Goal: Transaction & Acquisition: Book appointment/travel/reservation

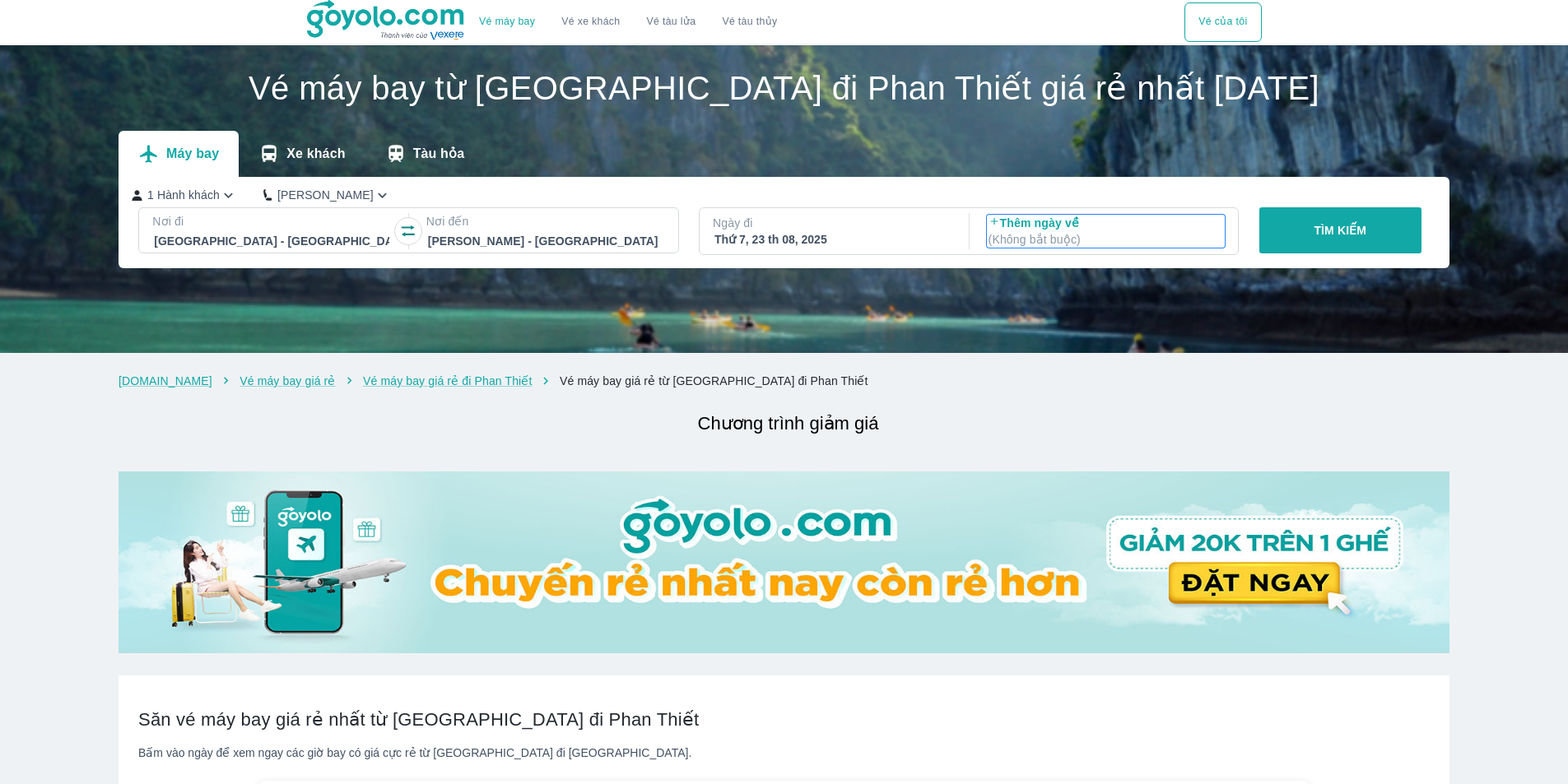
click at [1060, 238] on p "( Không bắt buộc )" at bounding box center [1107, 239] width 235 height 16
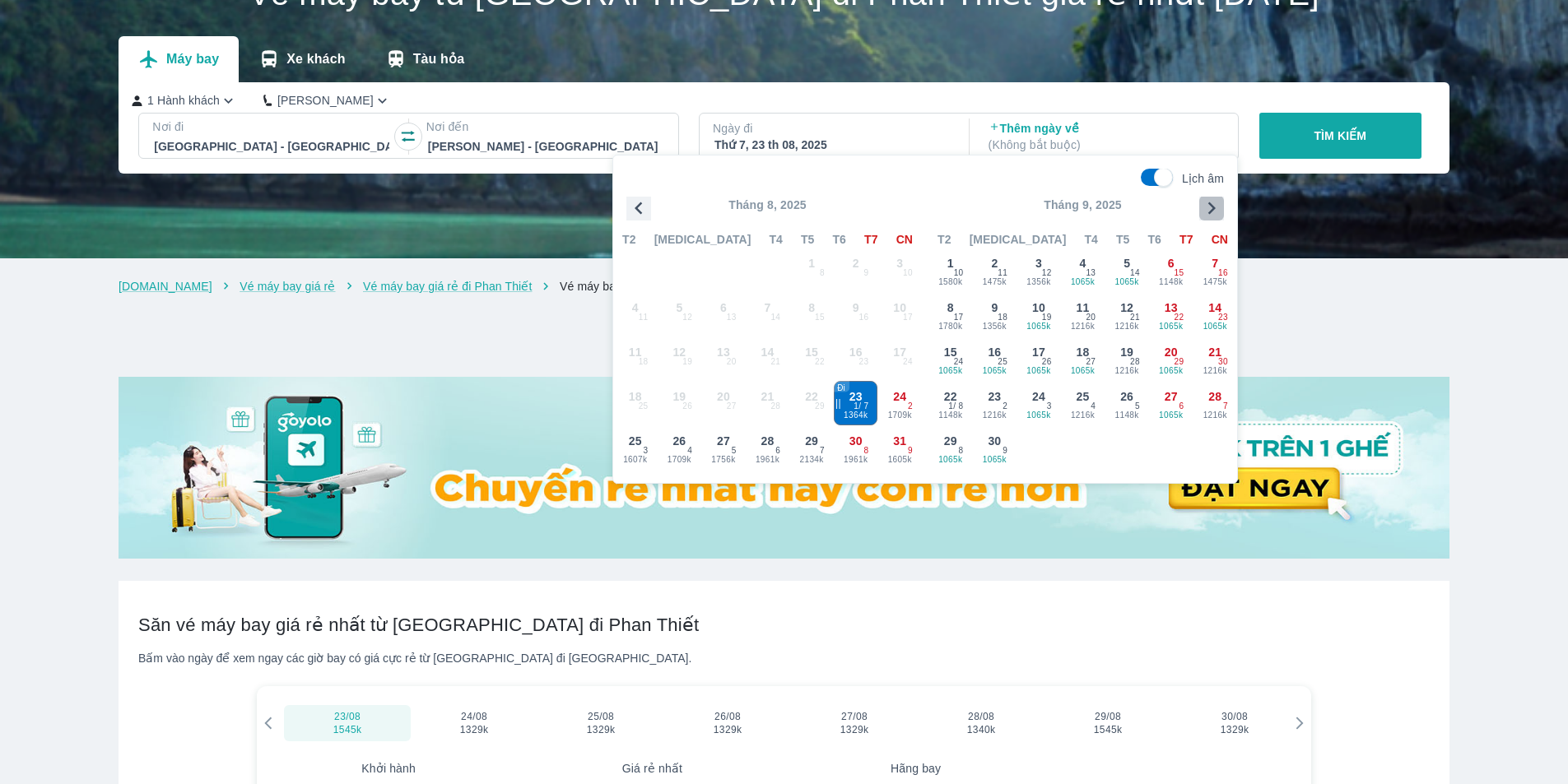
click at [1211, 207] on icon "button" at bounding box center [1212, 209] width 25 height 25
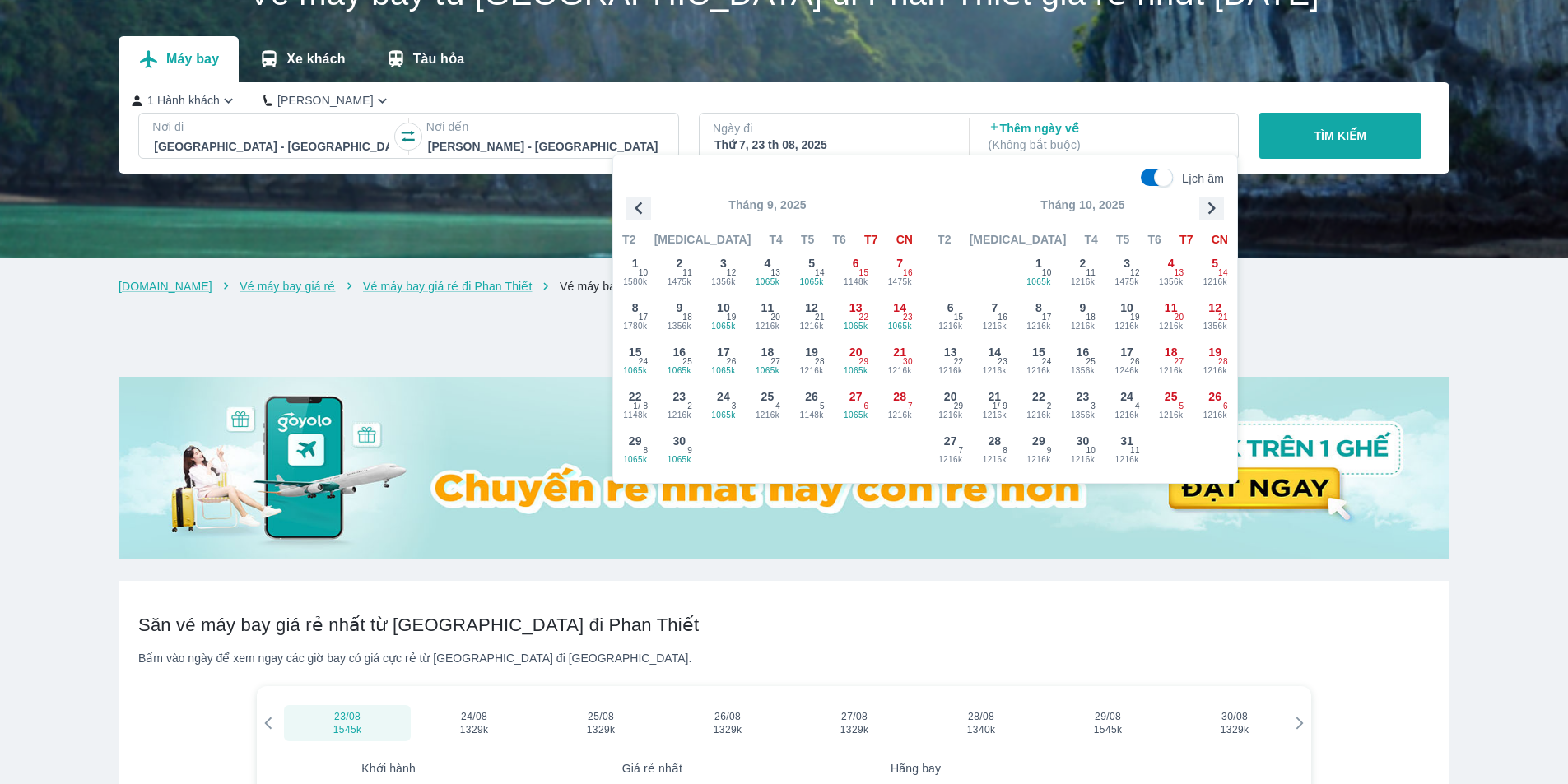
click at [1211, 207] on icon "button" at bounding box center [1212, 209] width 25 height 25
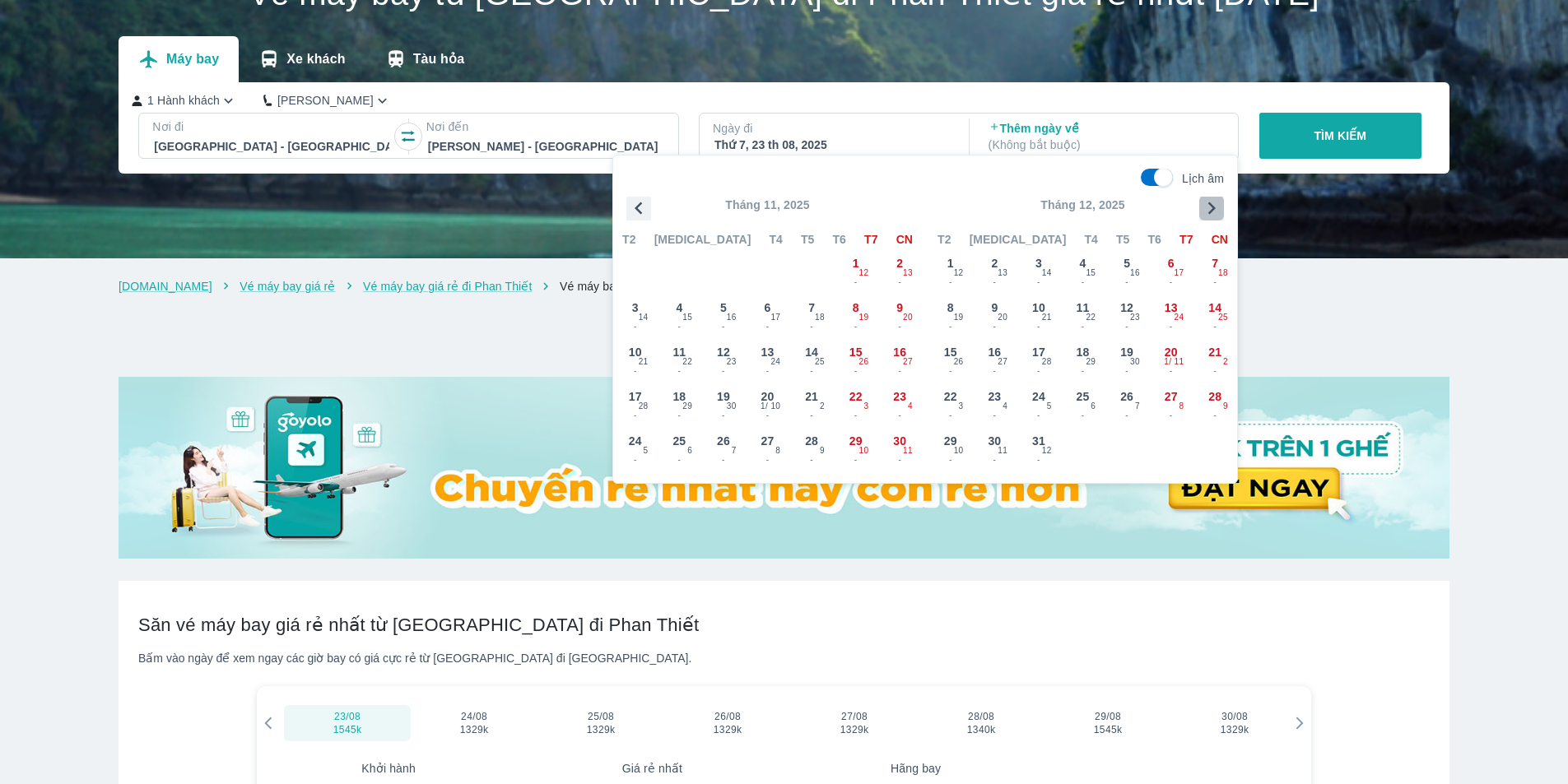
click at [1211, 207] on icon "button" at bounding box center [1212, 209] width 25 height 25
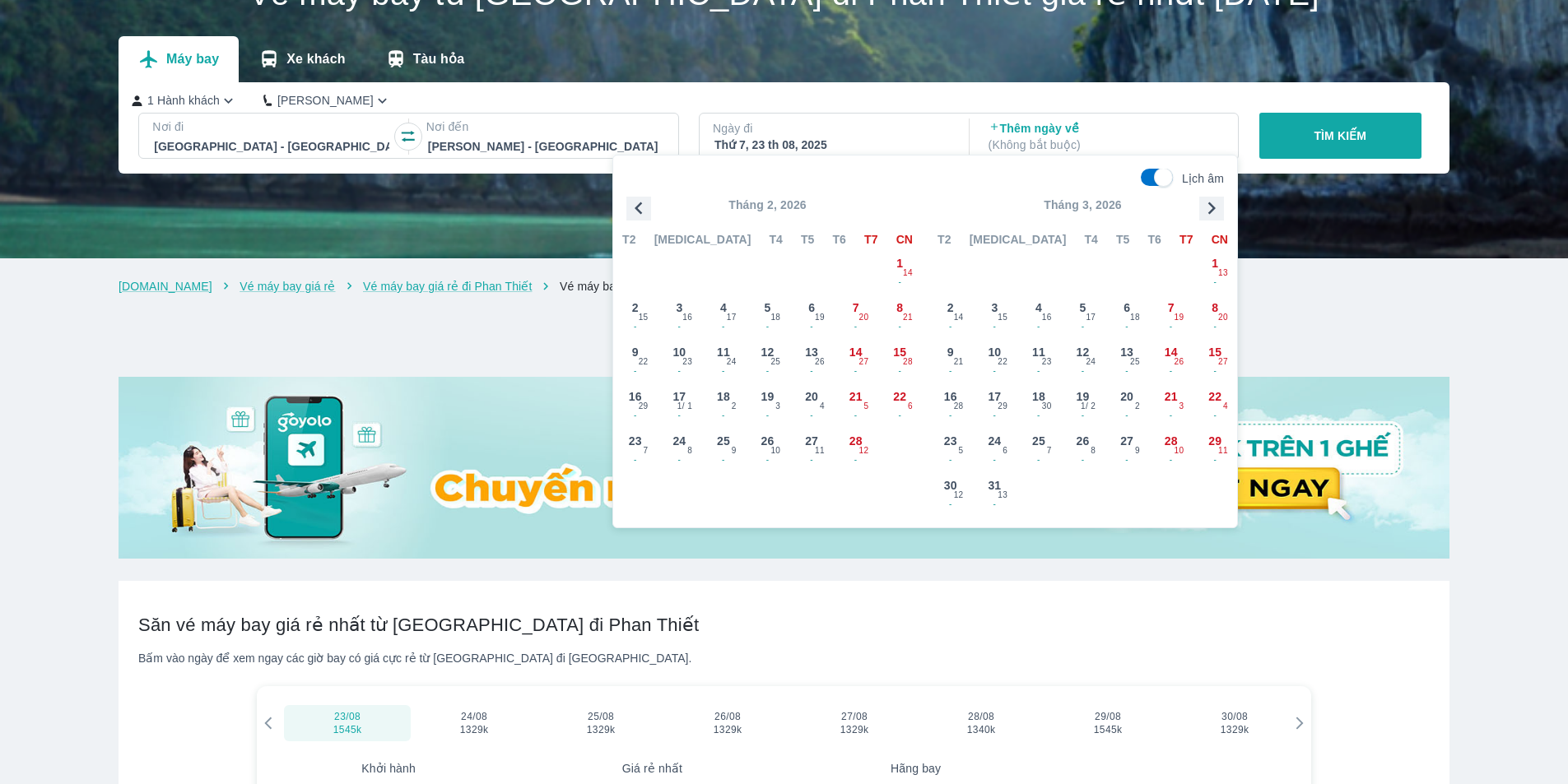
click at [1198, 203] on p "Tháng 3, 2026" at bounding box center [1083, 204] width 308 height 16
click at [1202, 202] on icon "button" at bounding box center [1212, 209] width 25 height 25
click at [1213, 266] on span "5" at bounding box center [1214, 263] width 7 height 16
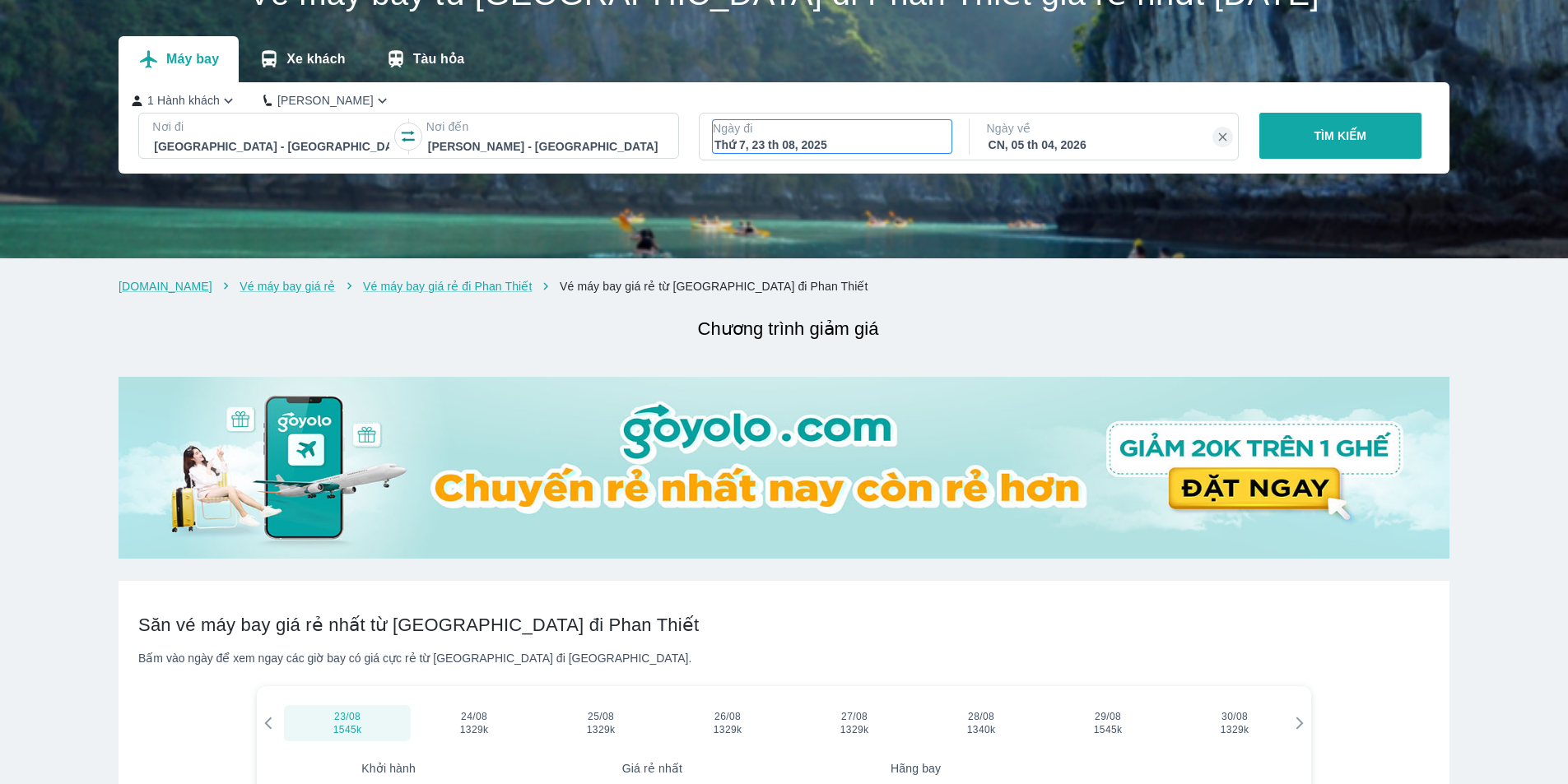
click at [880, 140] on div "Thứ 7, 23 th 08, 2025" at bounding box center [832, 145] width 235 height 16
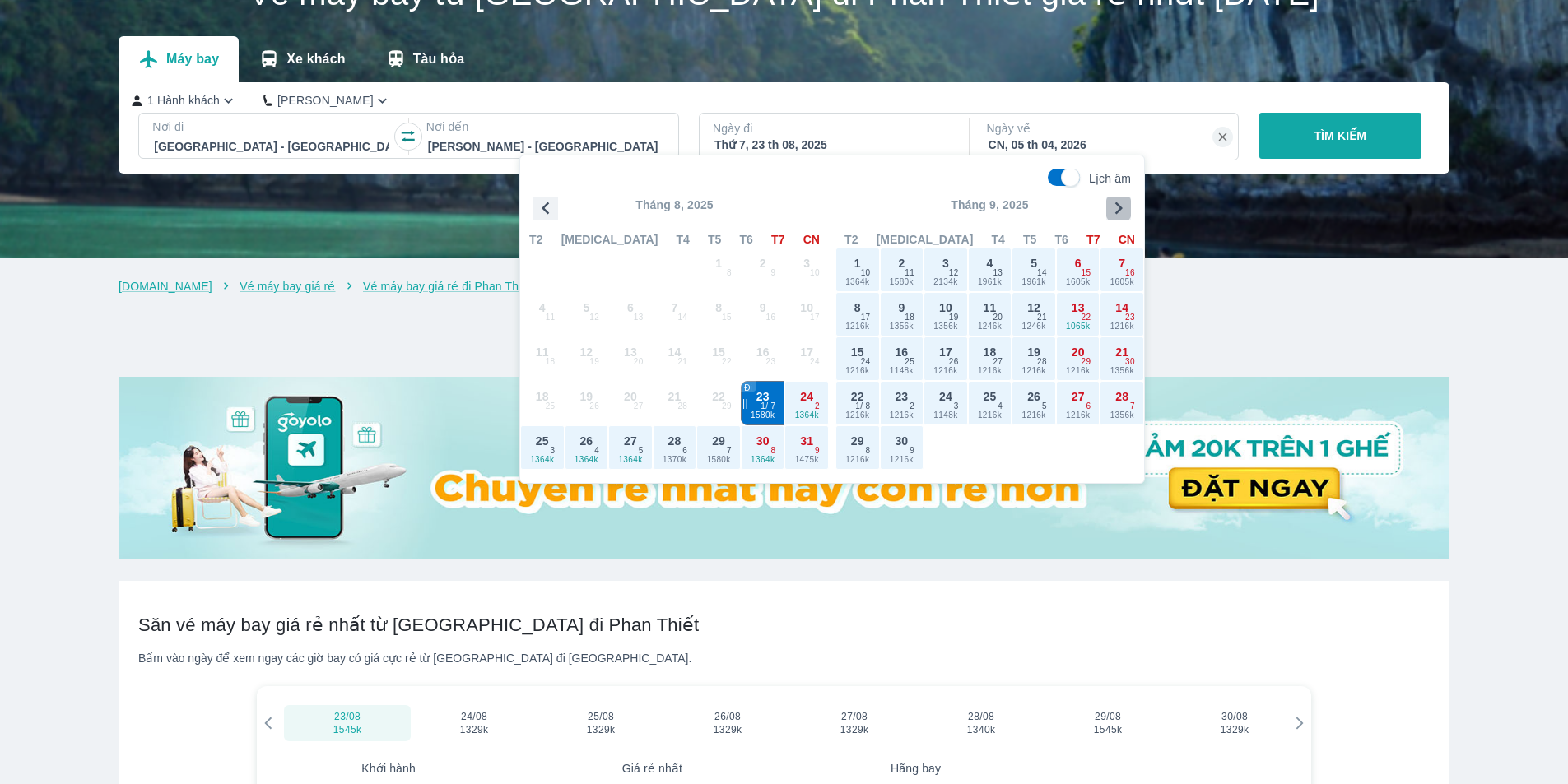
click at [1111, 206] on icon "button" at bounding box center [1118, 209] width 25 height 25
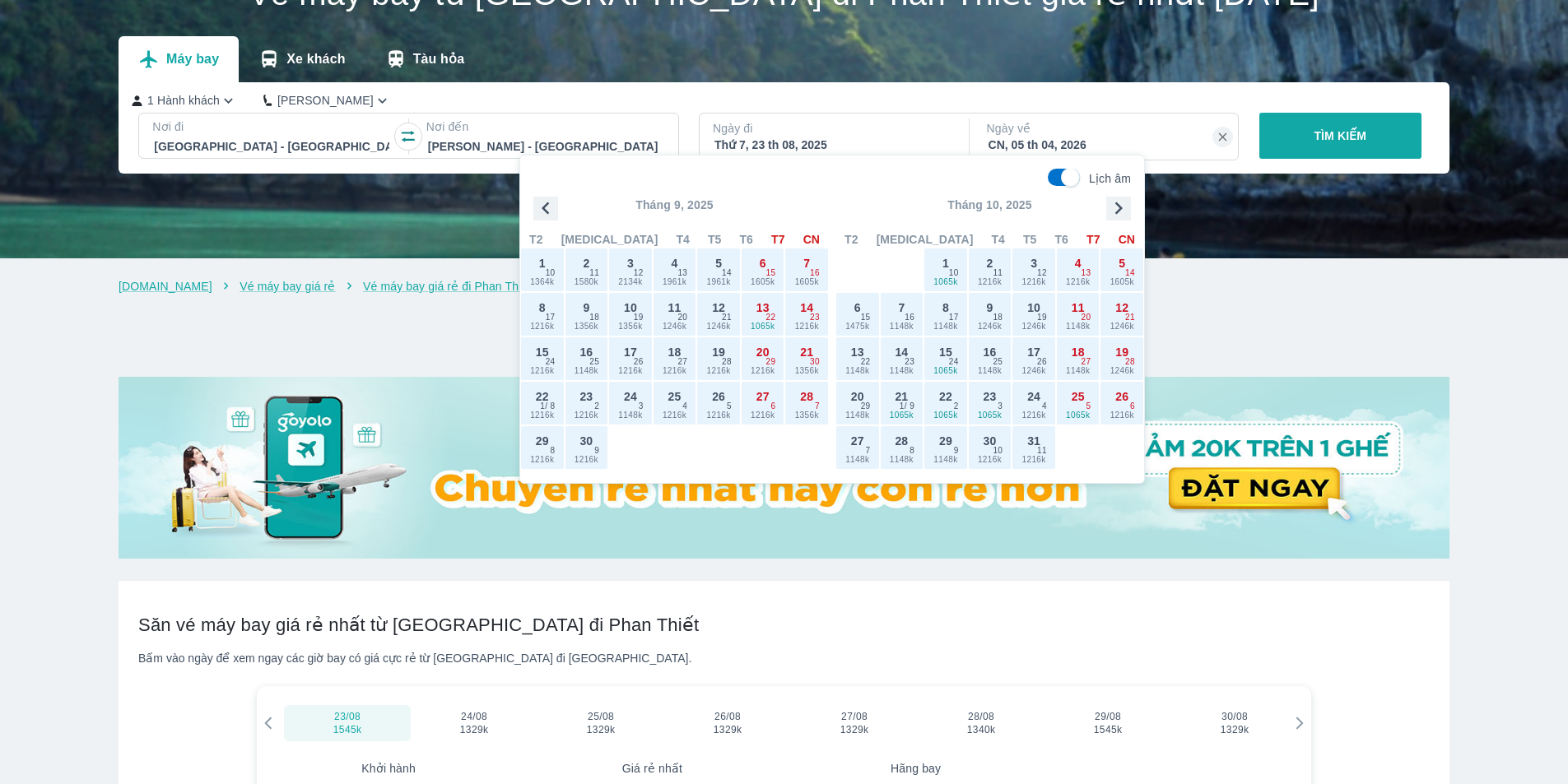
click at [1118, 209] on icon "button" at bounding box center [1118, 209] width 25 height 25
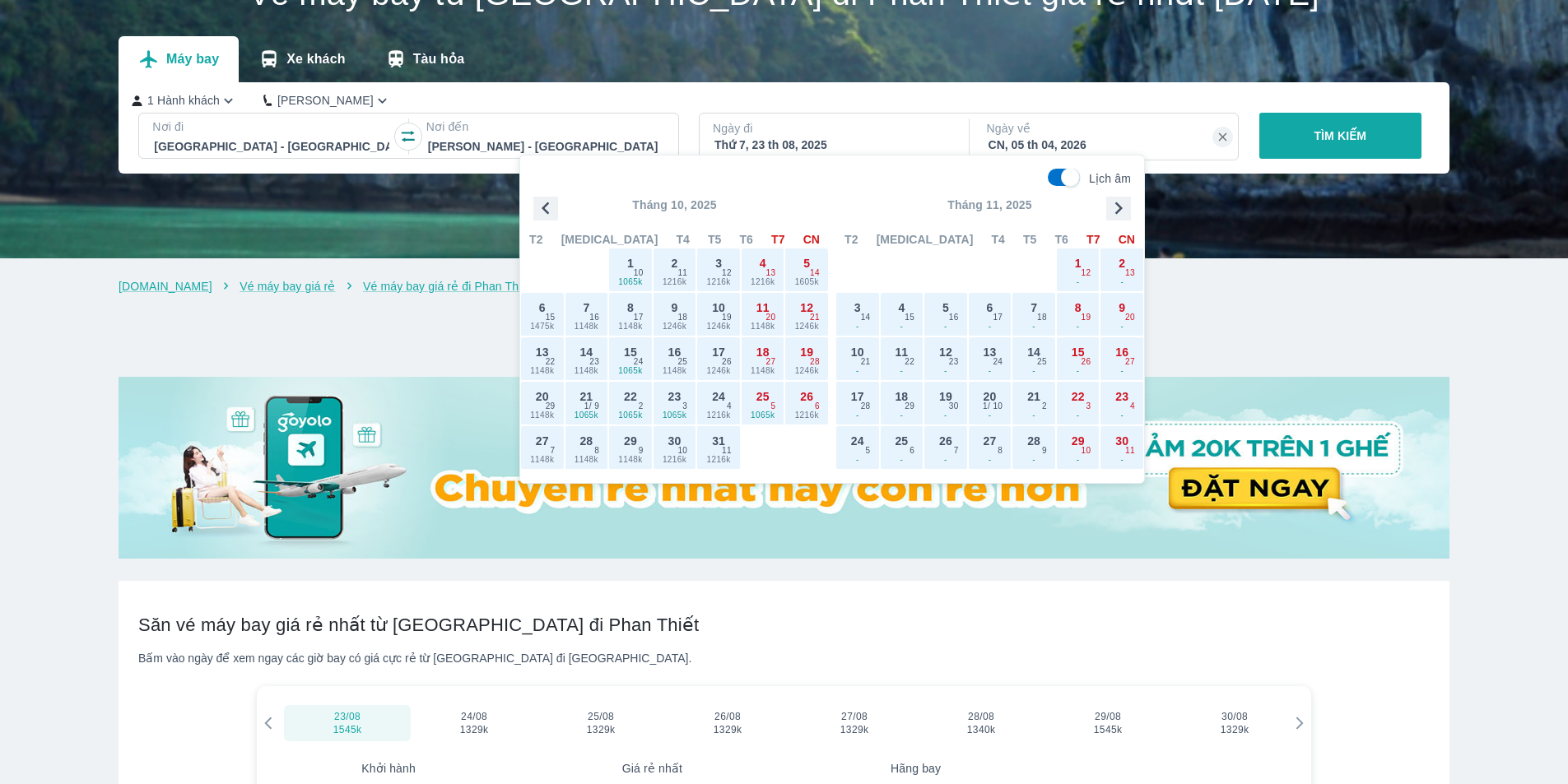
click at [1118, 209] on icon "button" at bounding box center [1118, 209] width 25 height 25
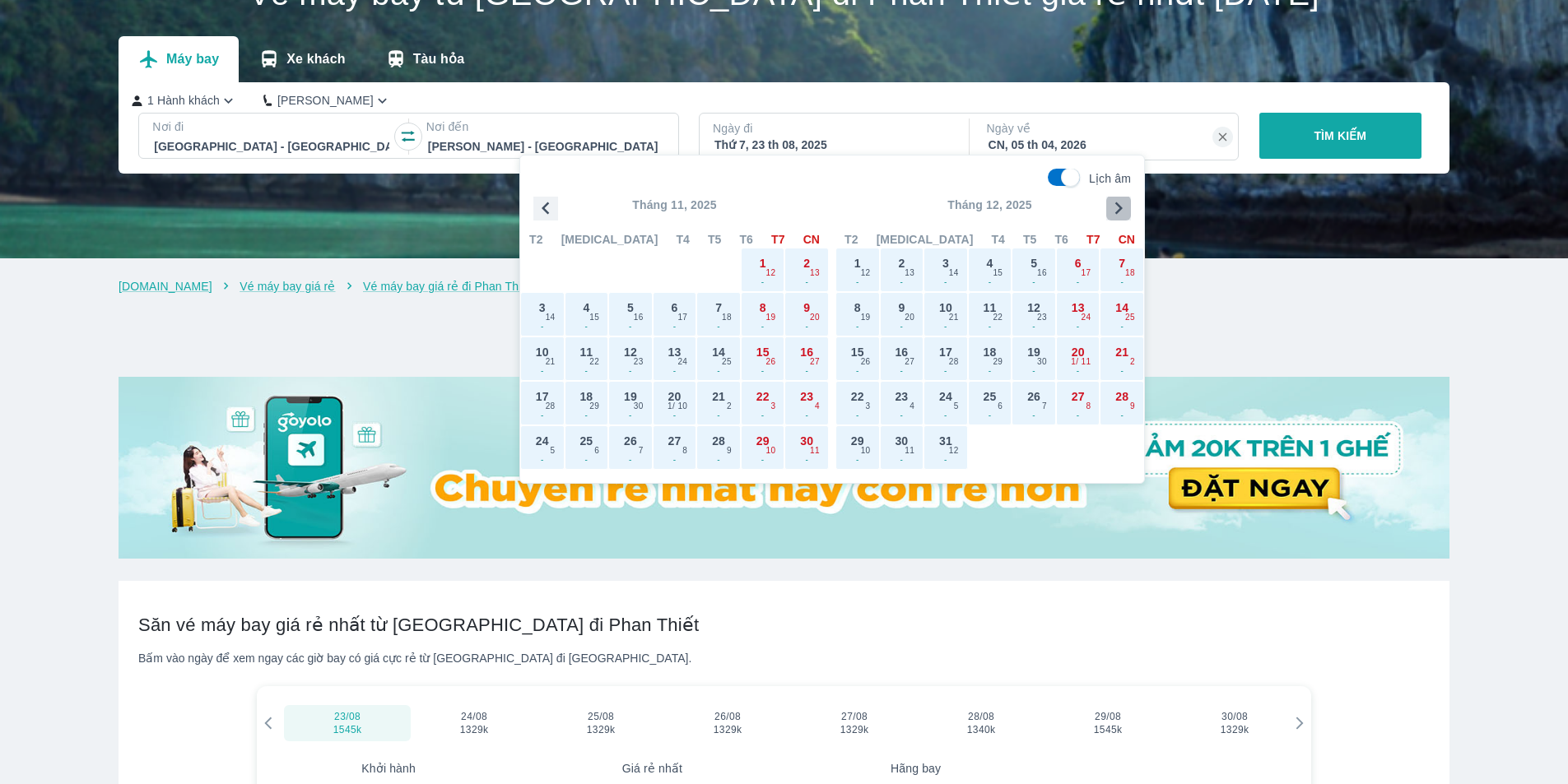
click at [1118, 209] on icon "button" at bounding box center [1118, 209] width 25 height 25
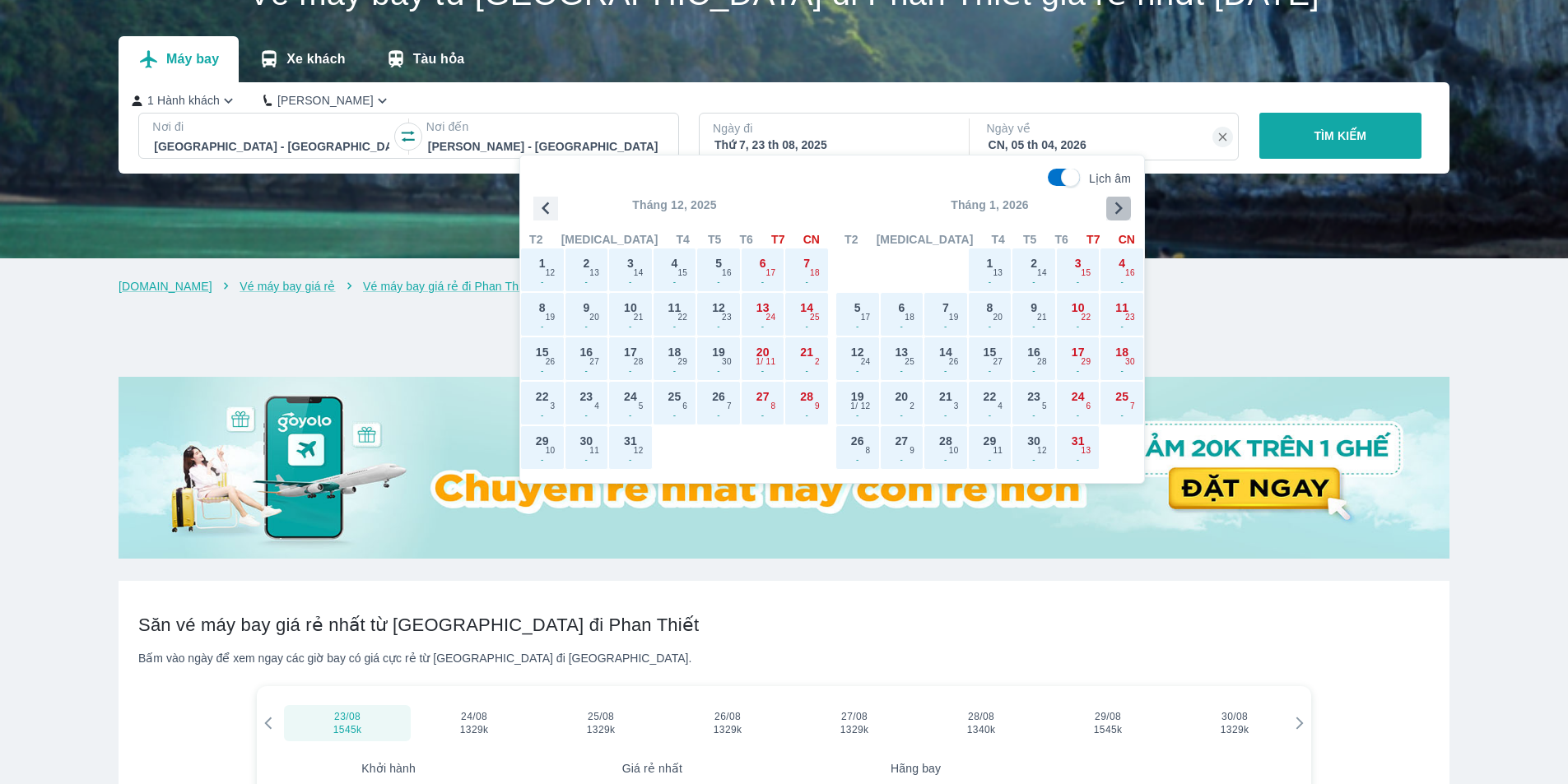
click at [1118, 209] on icon "button" at bounding box center [1118, 209] width 25 height 25
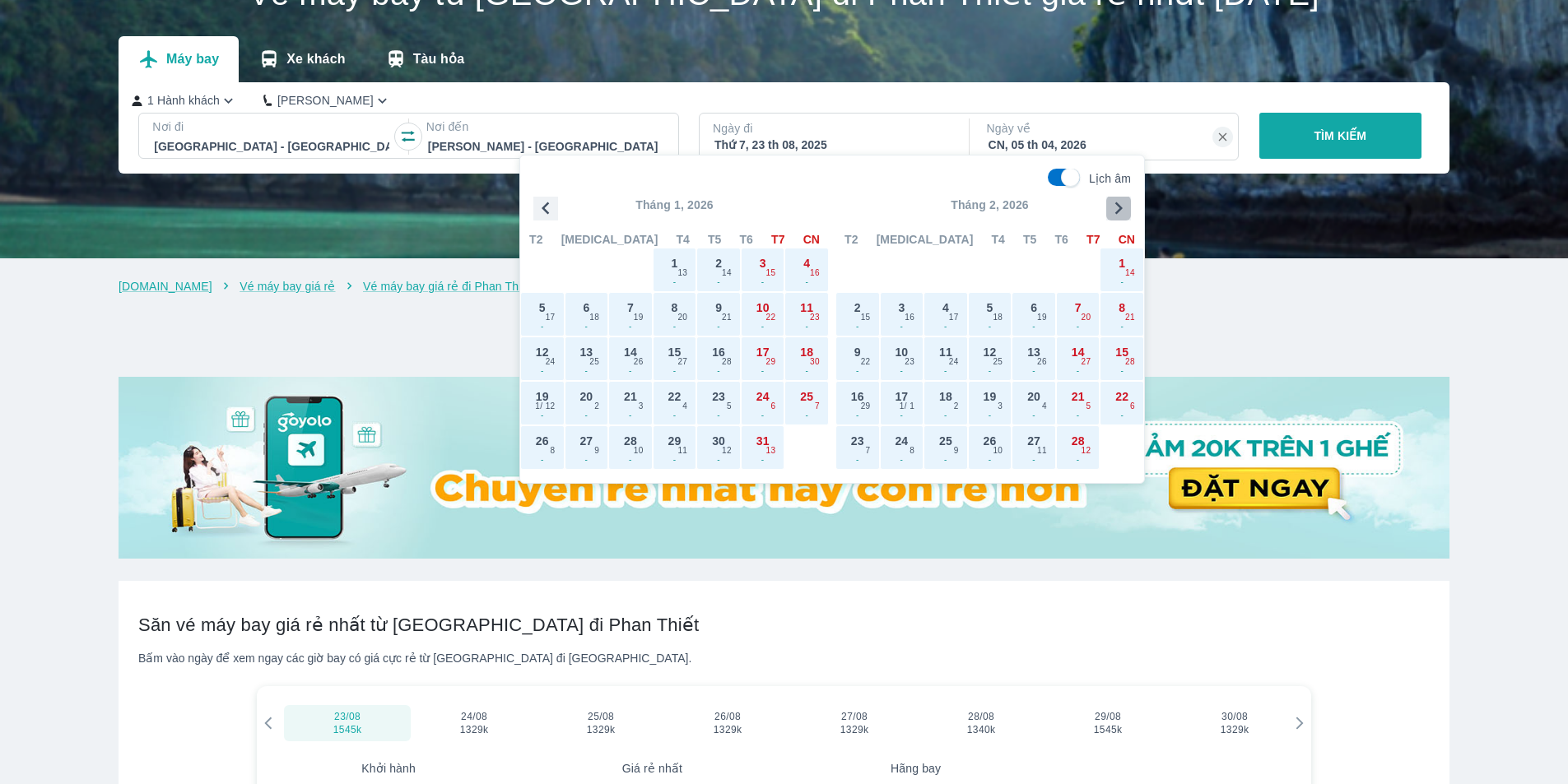
click at [1118, 209] on icon "button" at bounding box center [1118, 209] width 25 height 25
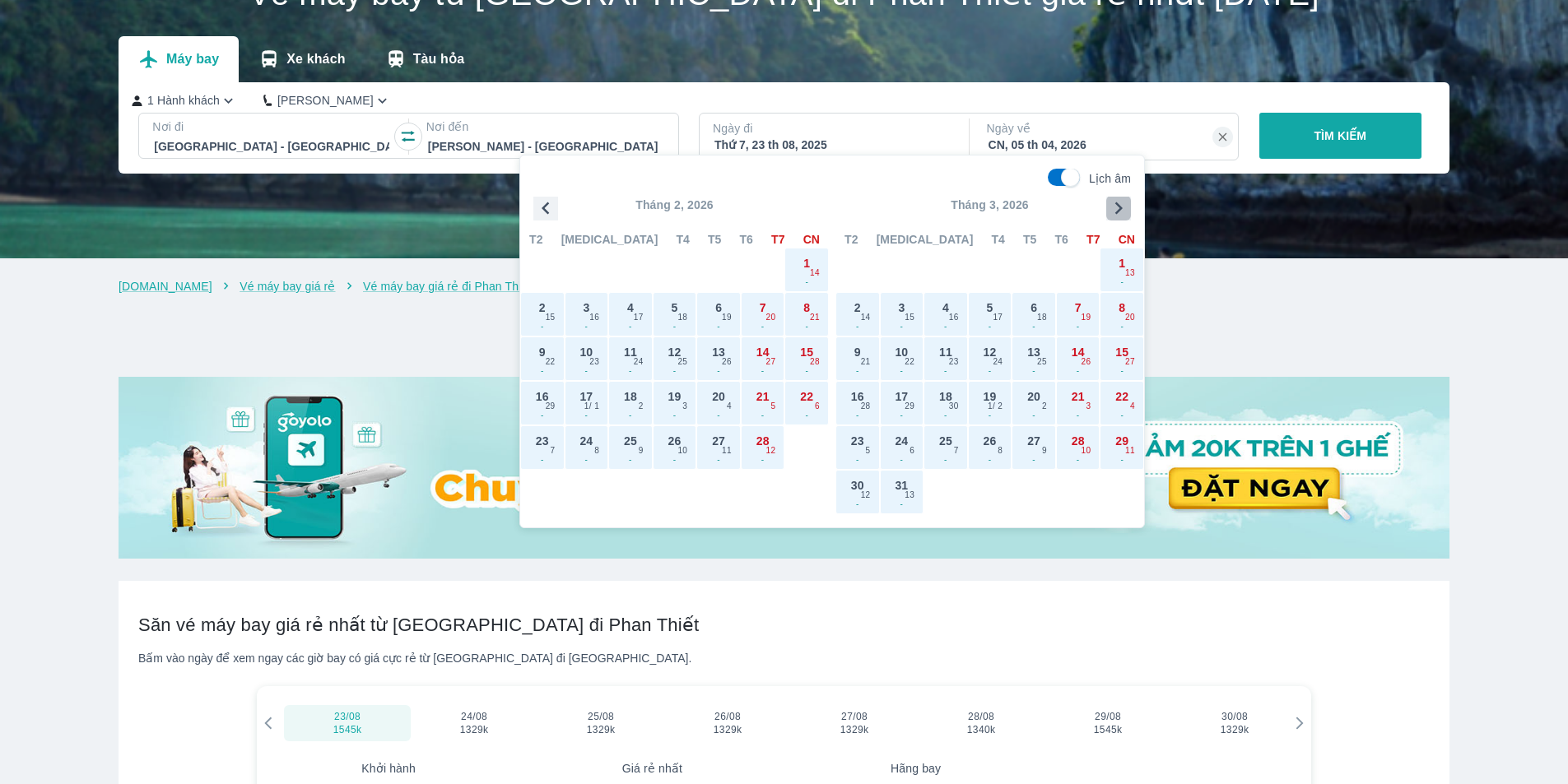
click at [1118, 209] on icon "button" at bounding box center [1118, 209] width 25 height 25
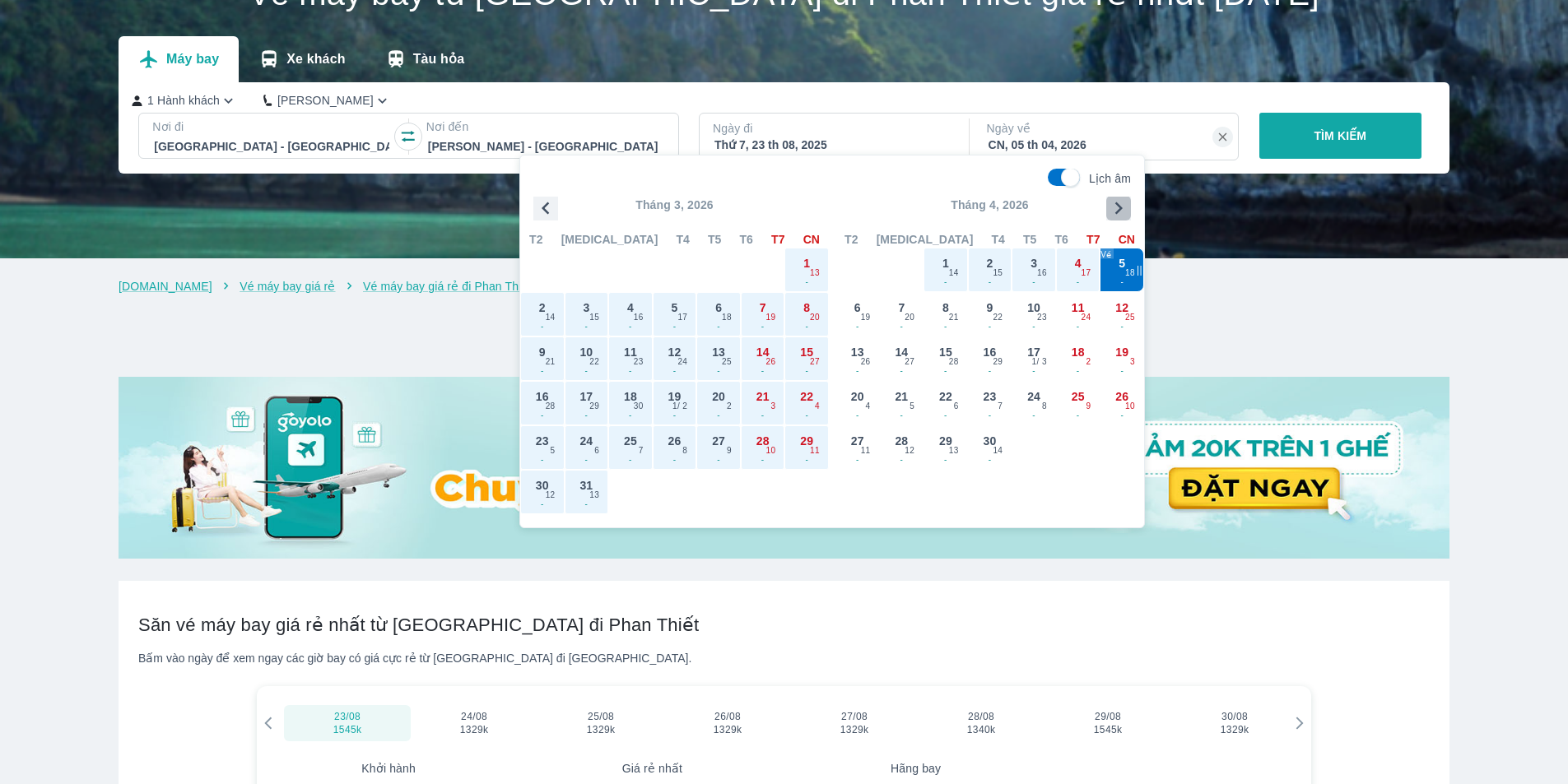
click at [1118, 209] on icon "button" at bounding box center [1118, 209] width 25 height 25
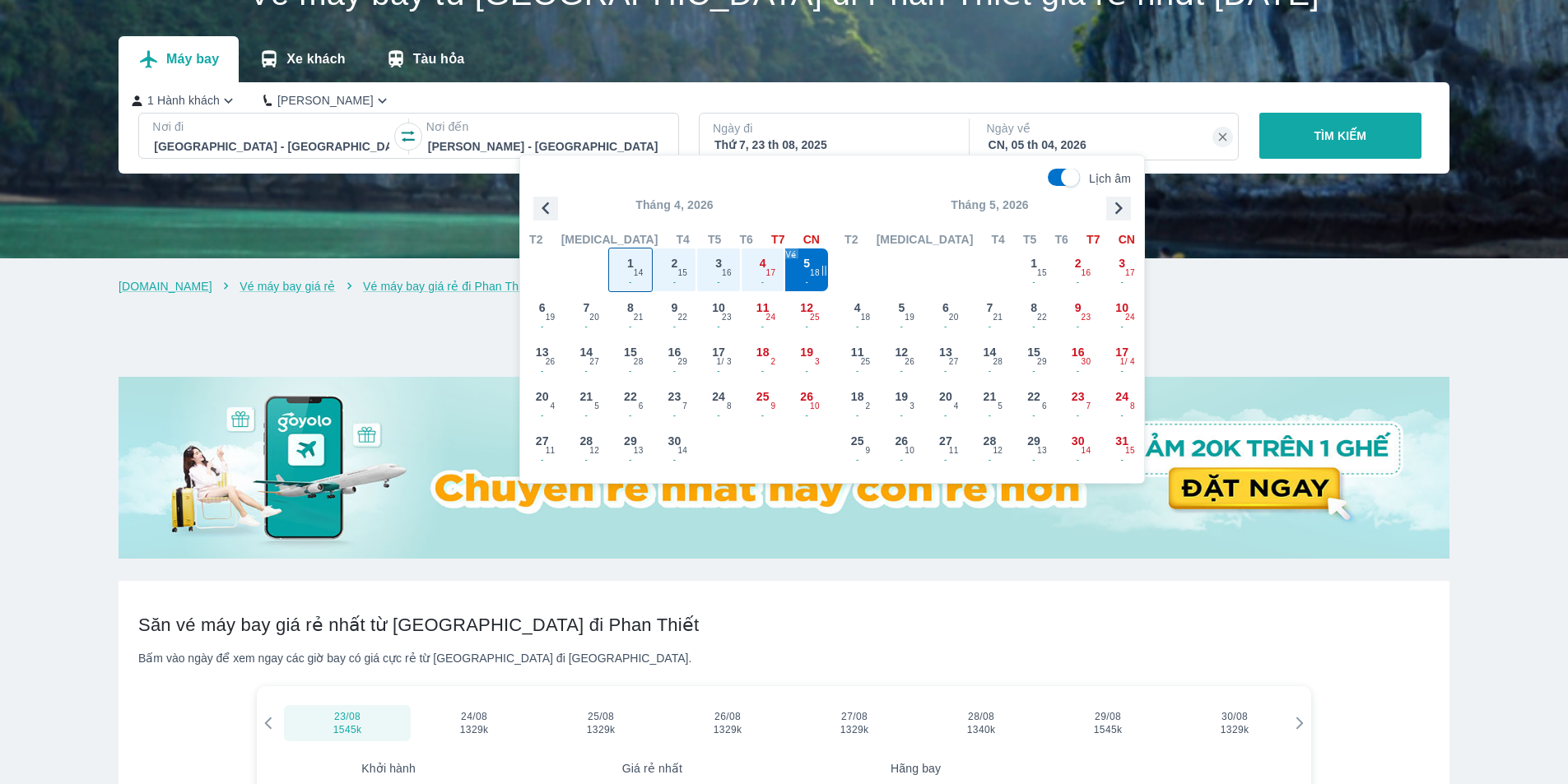
click at [623, 261] on div "1 - 14" at bounding box center [630, 270] width 43 height 43
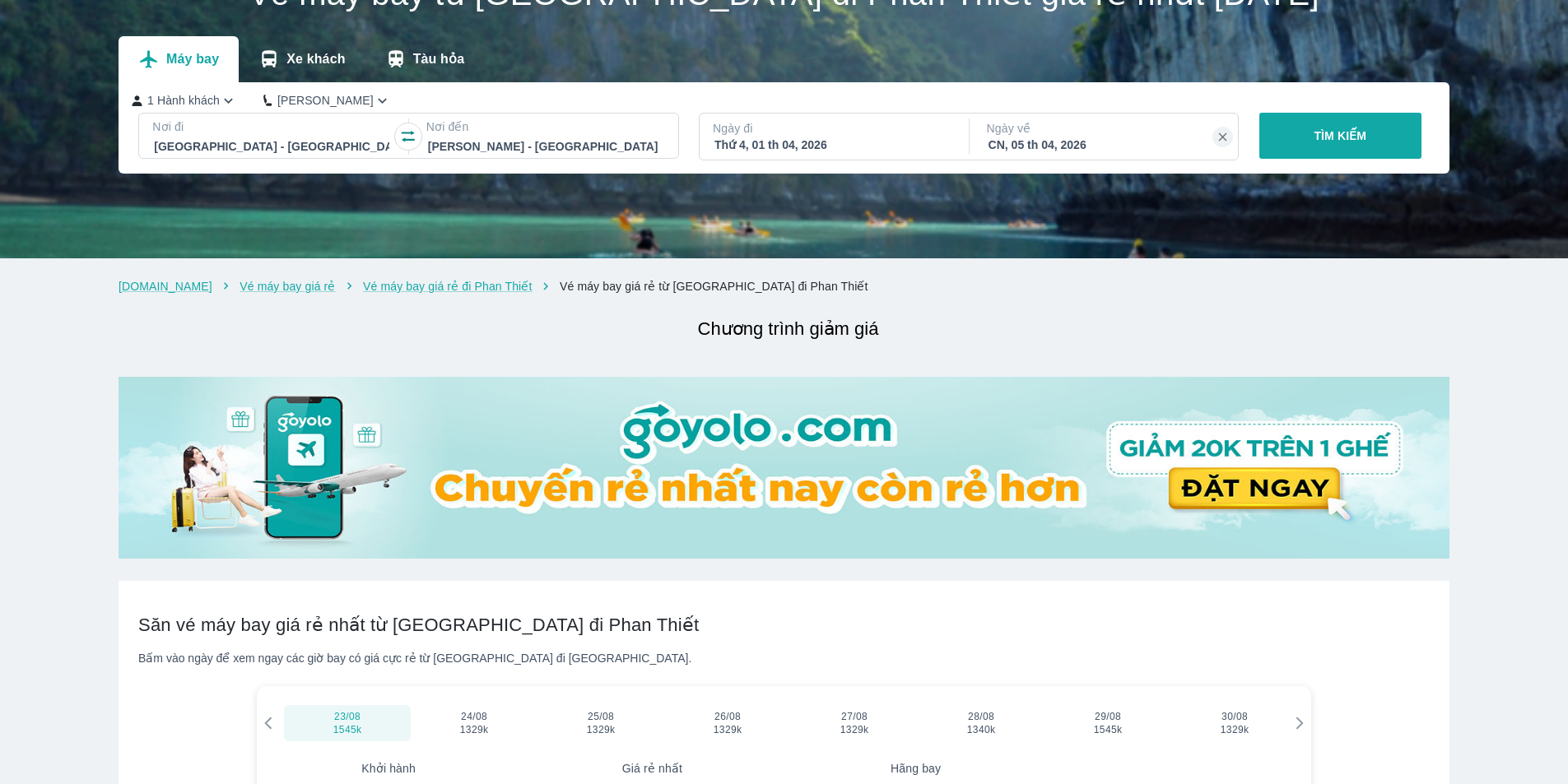
click at [1336, 130] on p "TÌM KIẾM" at bounding box center [1339, 135] width 53 height 16
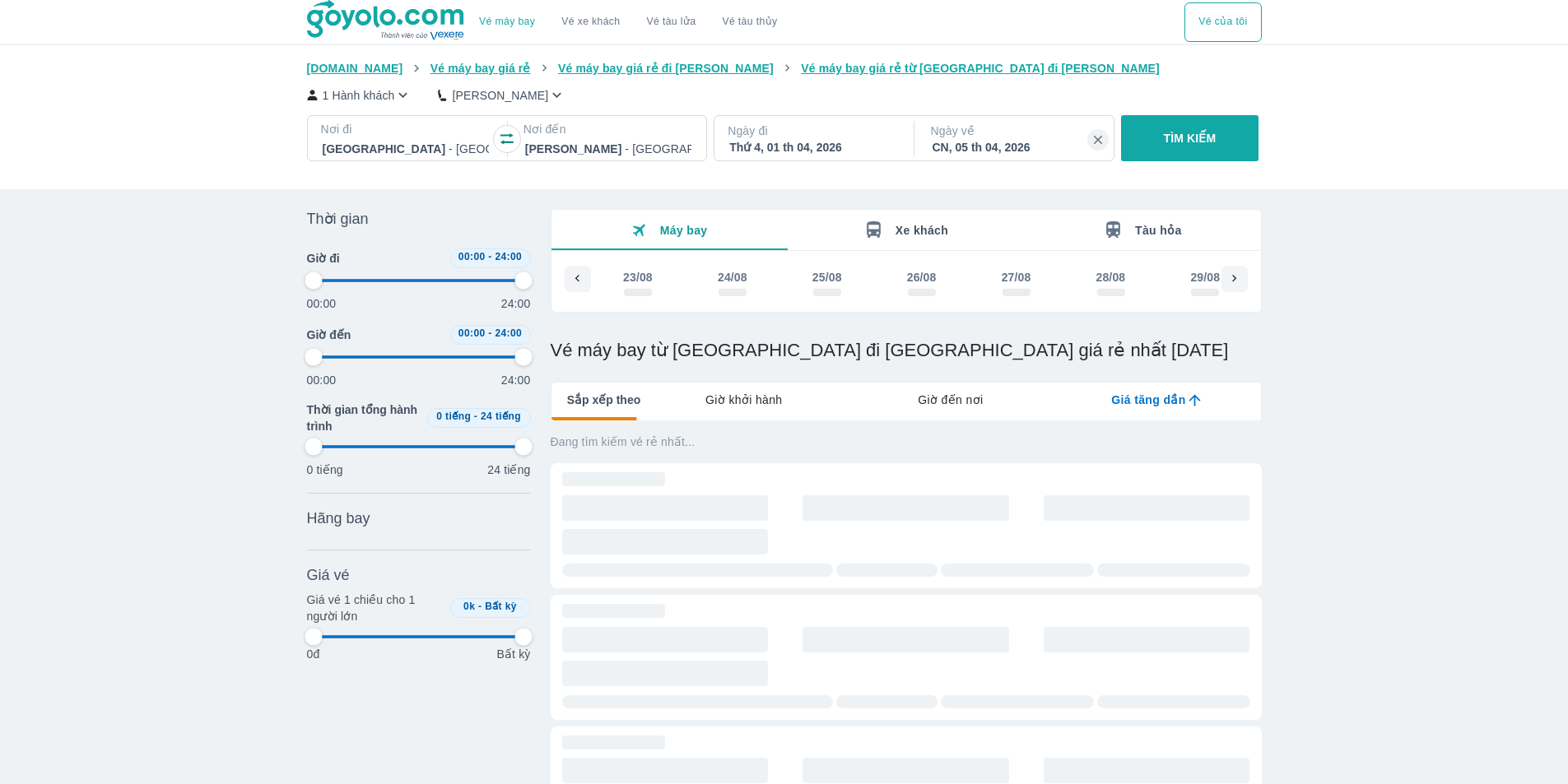
scroll to position [0, 20896]
type input "97.9166666666667"
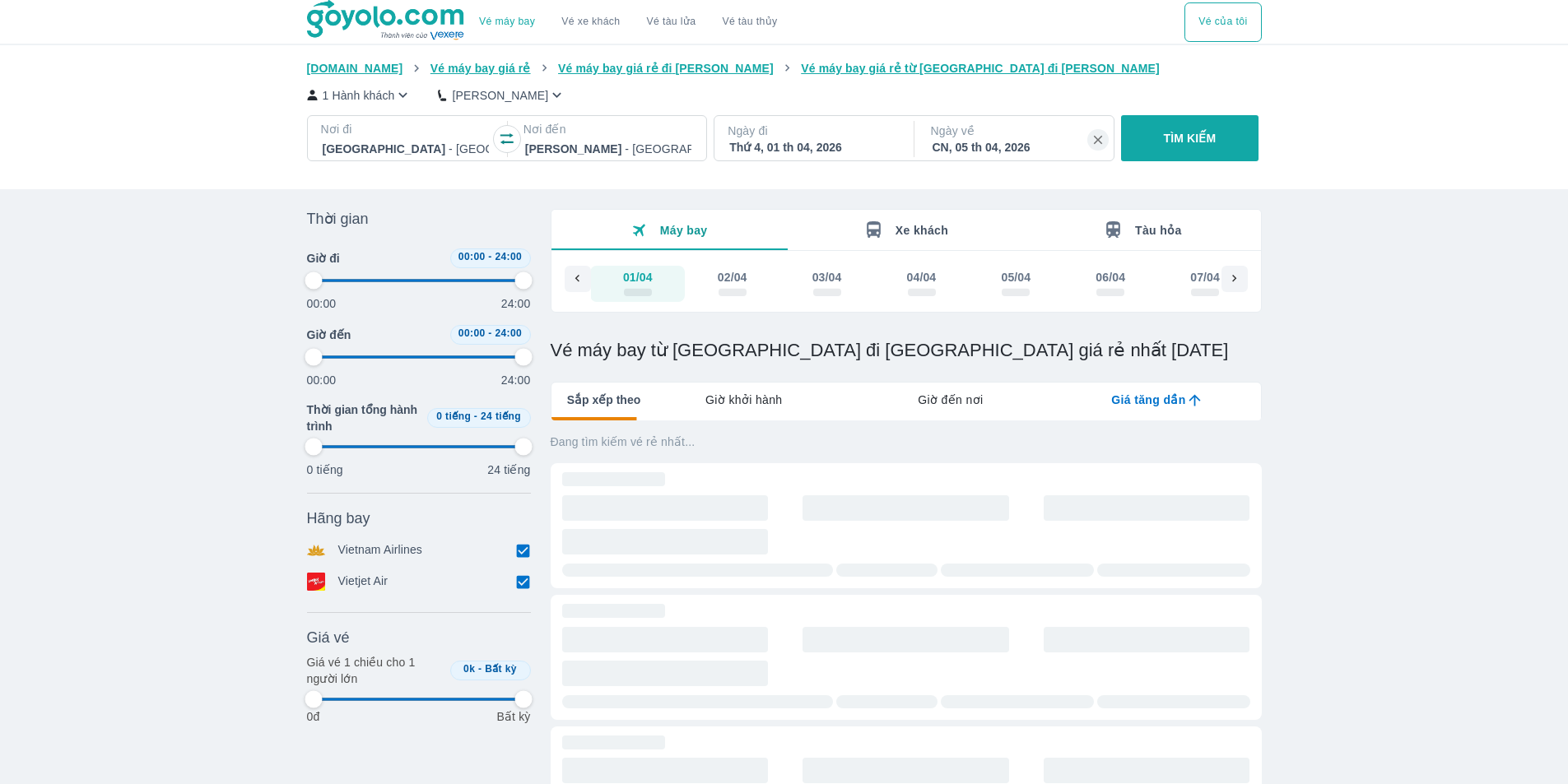
type input "97.9166666666667"
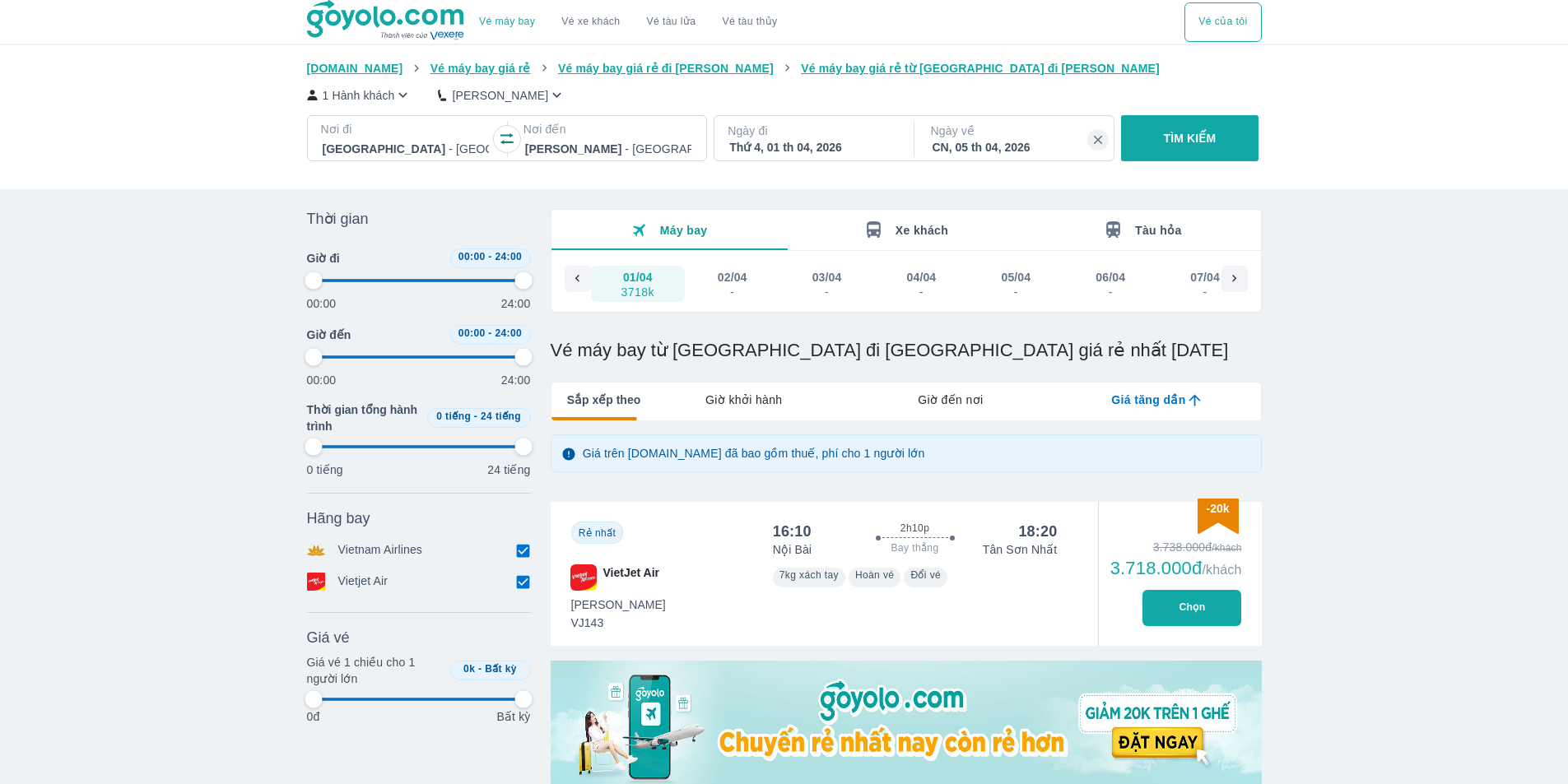
scroll to position [82, 0]
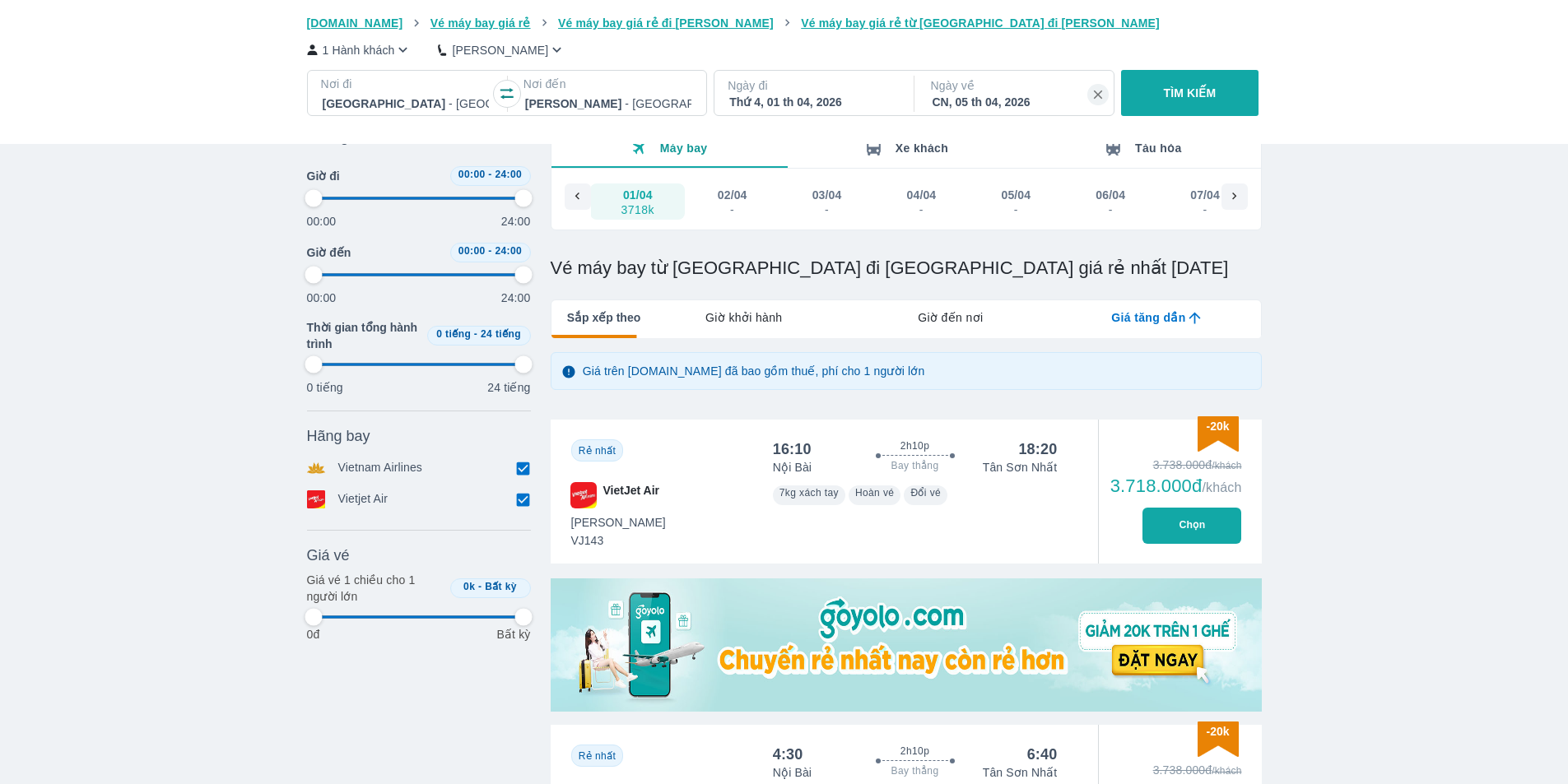
type input "97.9166666666667"
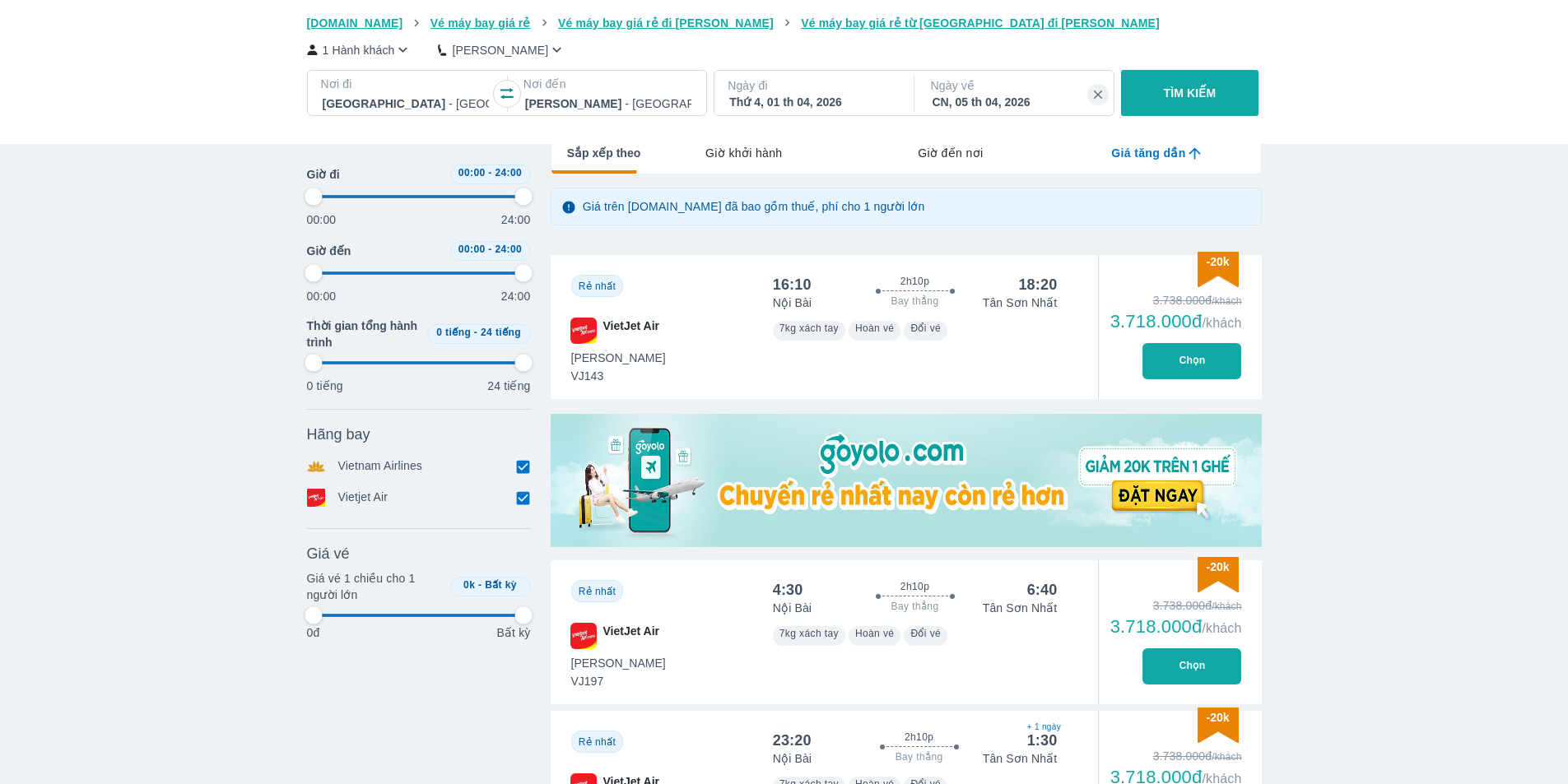
type input "97.9166666666667"
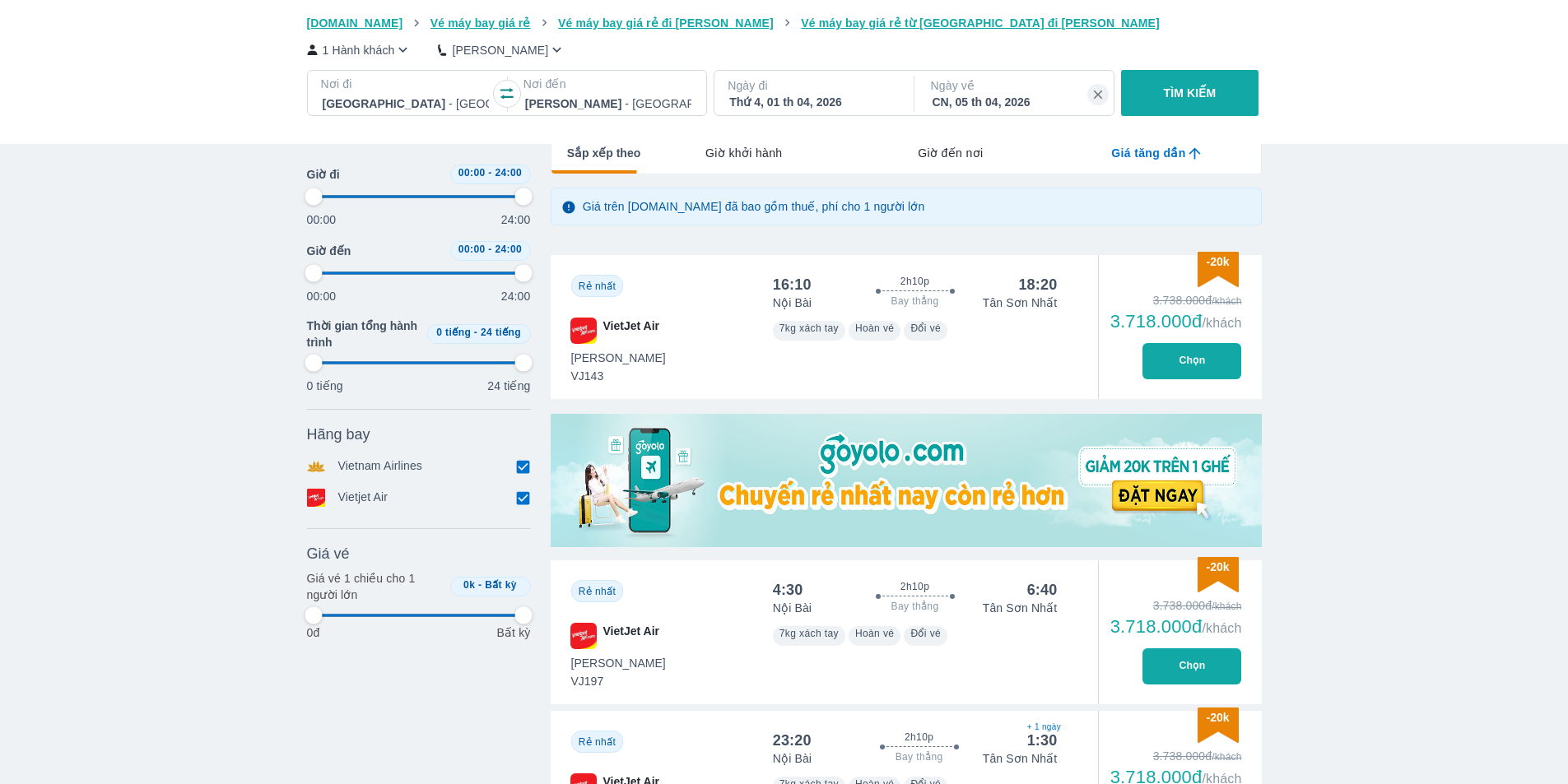
type input "97.9166666666667"
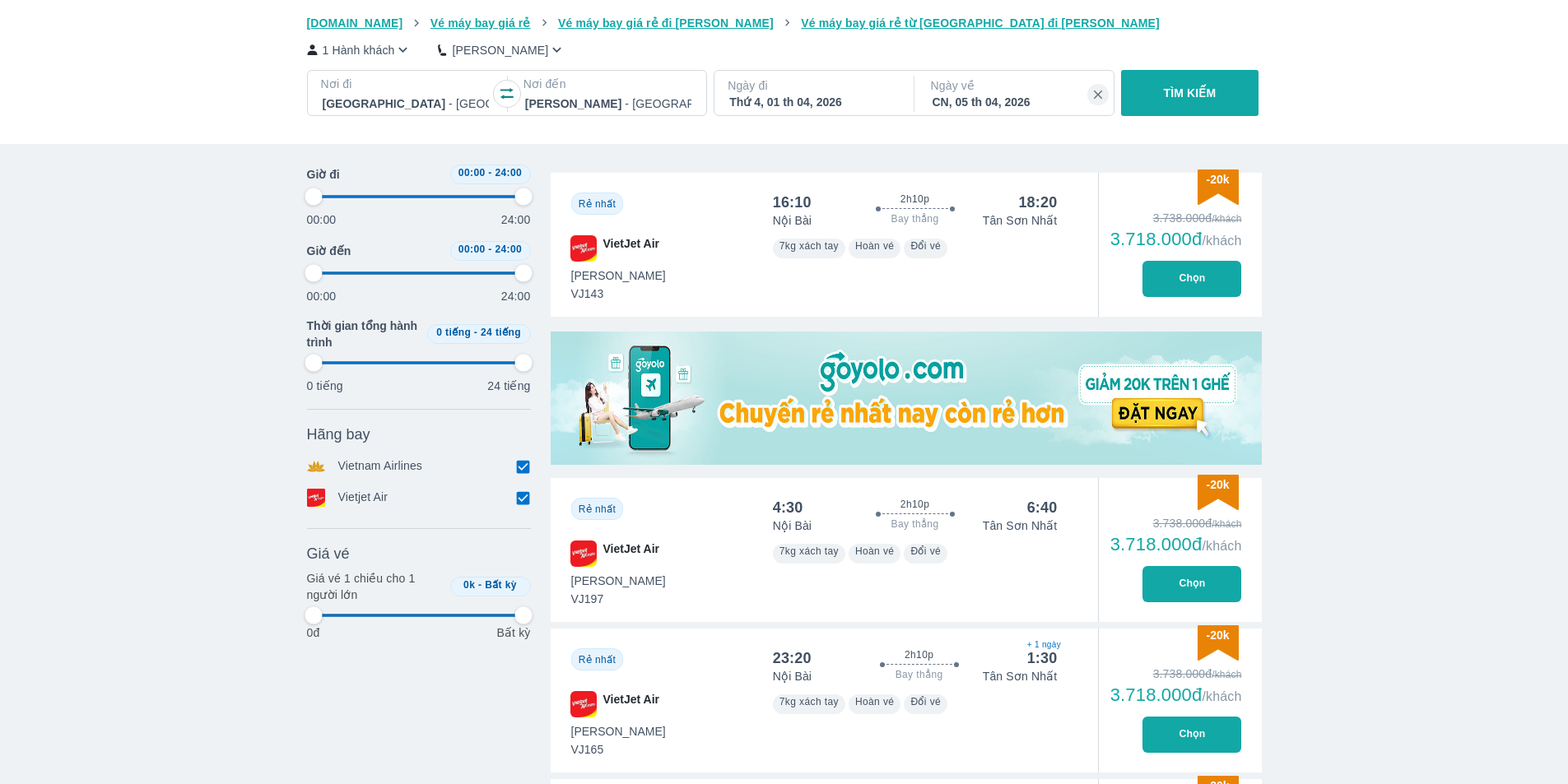
type input "97.9166666666667"
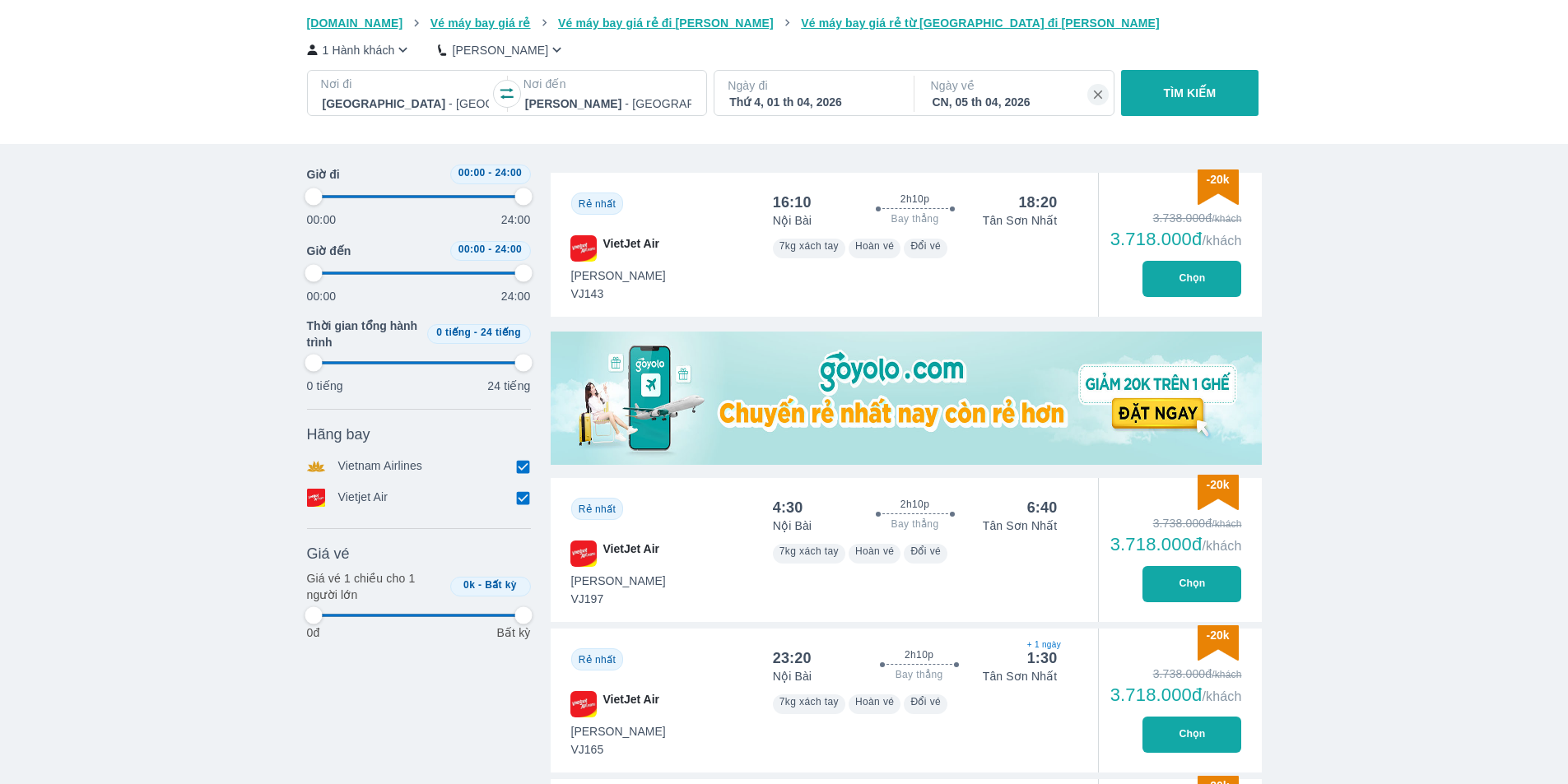
type input "97.9166666666667"
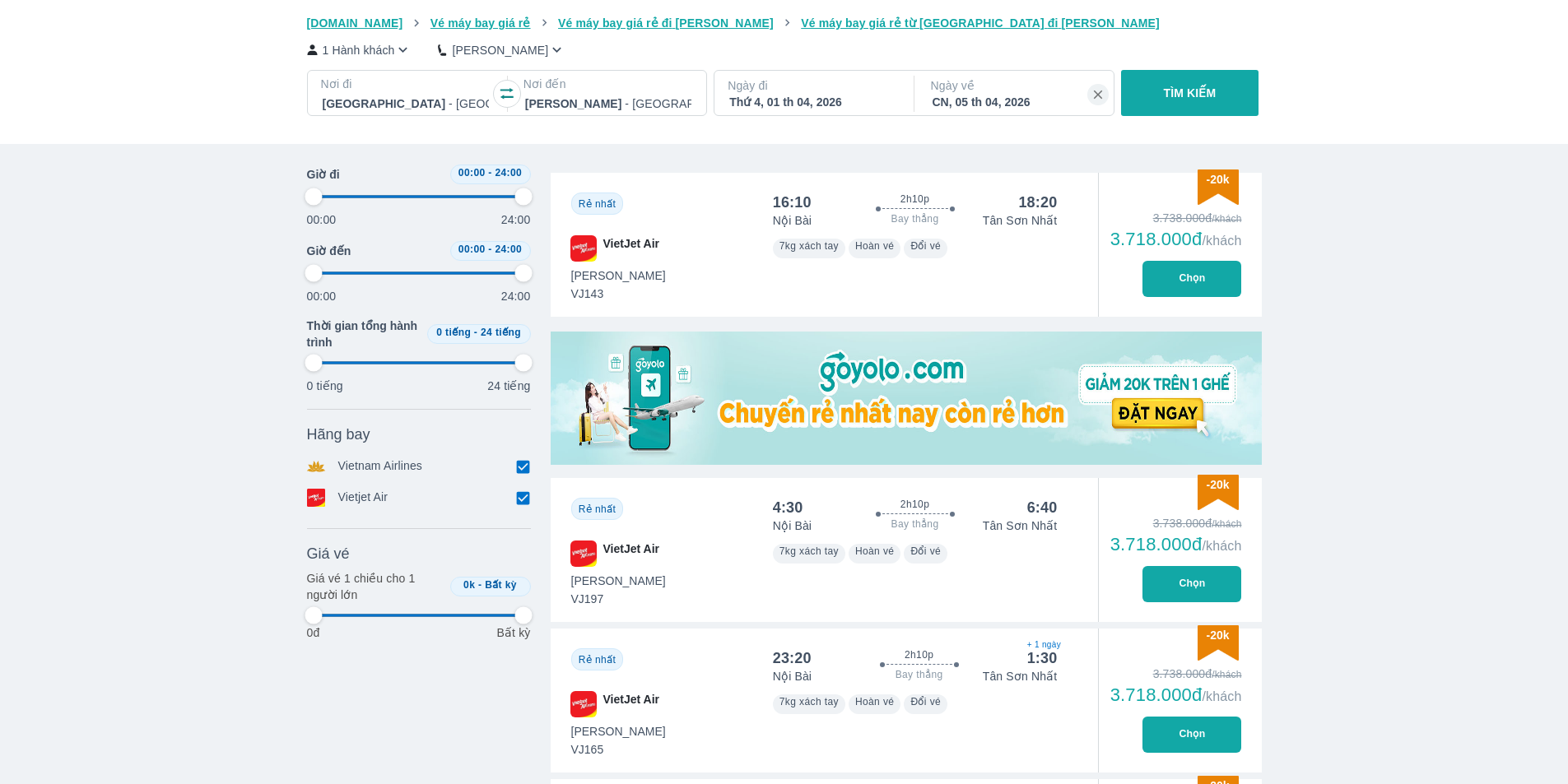
type input "97.9166666666667"
